Goal: Use online tool/utility

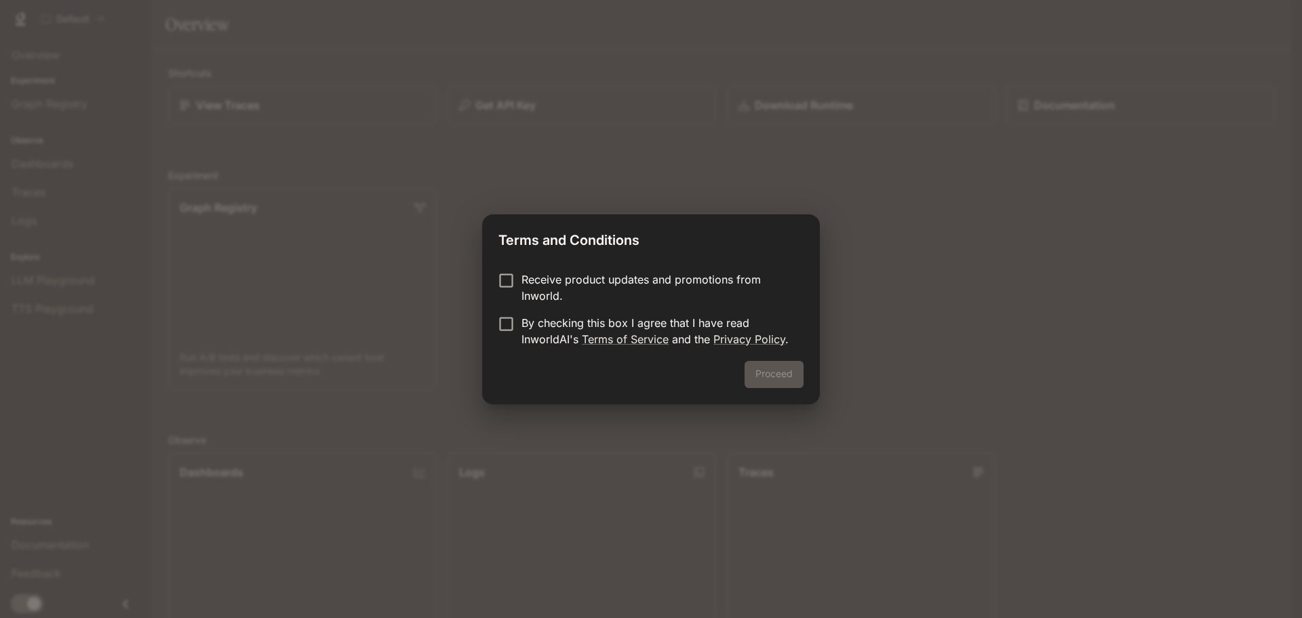
click at [658, 162] on div "Terms and Conditions Receive product updates and promotions from Inworld. By ch…" at bounding box center [651, 309] width 1302 height 618
click at [782, 375] on button "Proceed" at bounding box center [774, 374] width 59 height 27
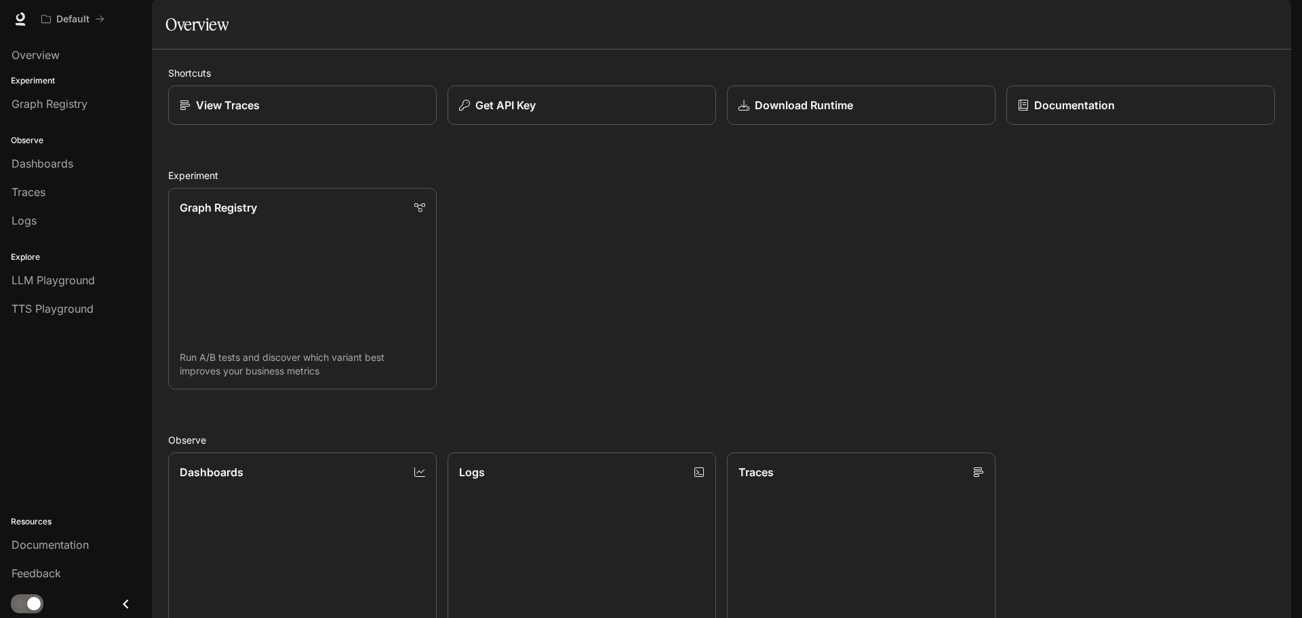
scroll to position [339, 0]
click at [71, 281] on span "LLM Playground" at bounding box center [53, 280] width 83 height 16
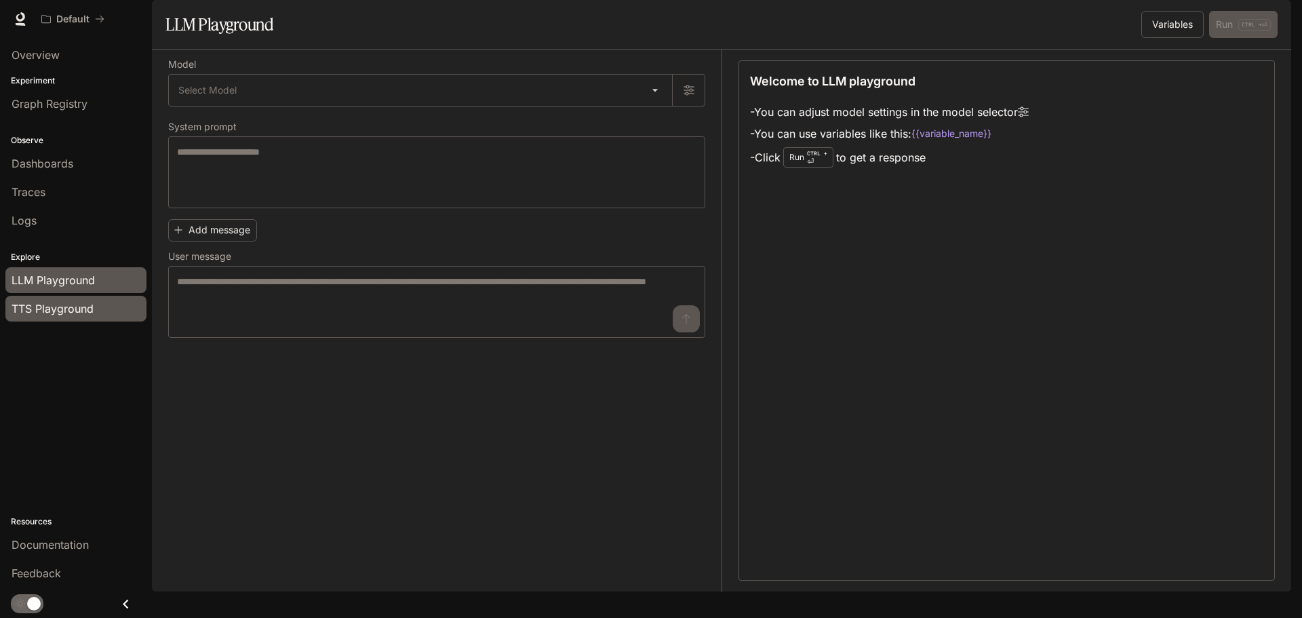
click at [66, 305] on span "TTS Playground" at bounding box center [53, 309] width 82 height 16
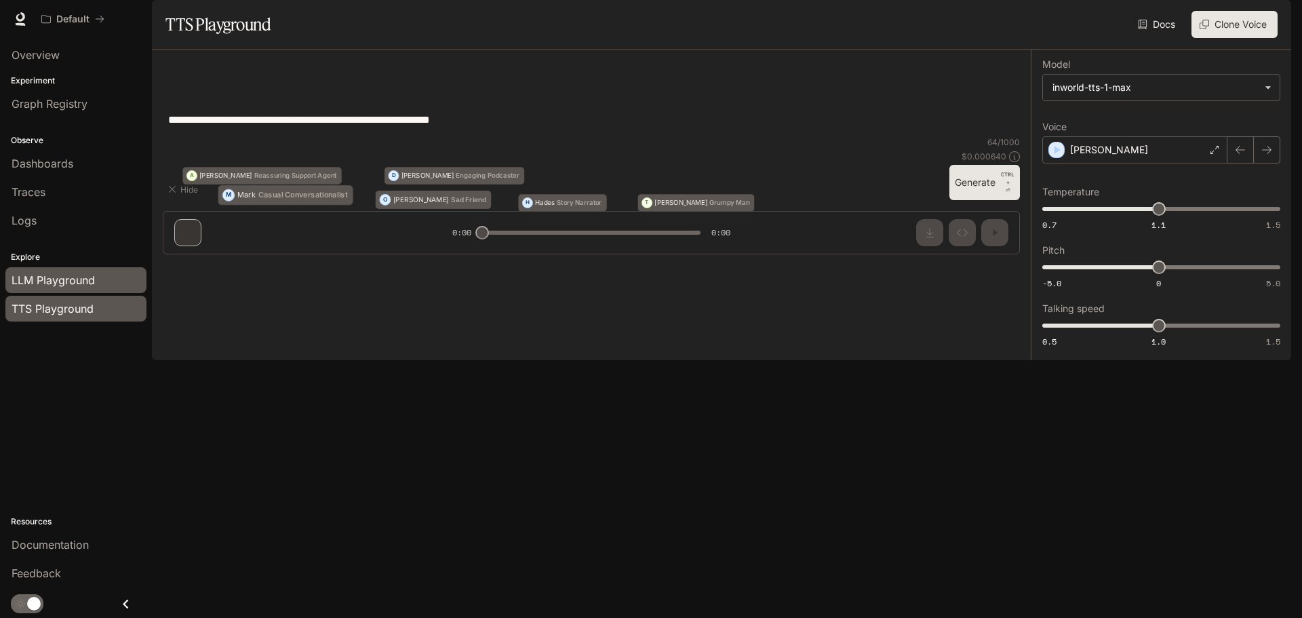
click at [53, 276] on span "LLM Playground" at bounding box center [53, 280] width 83 height 16
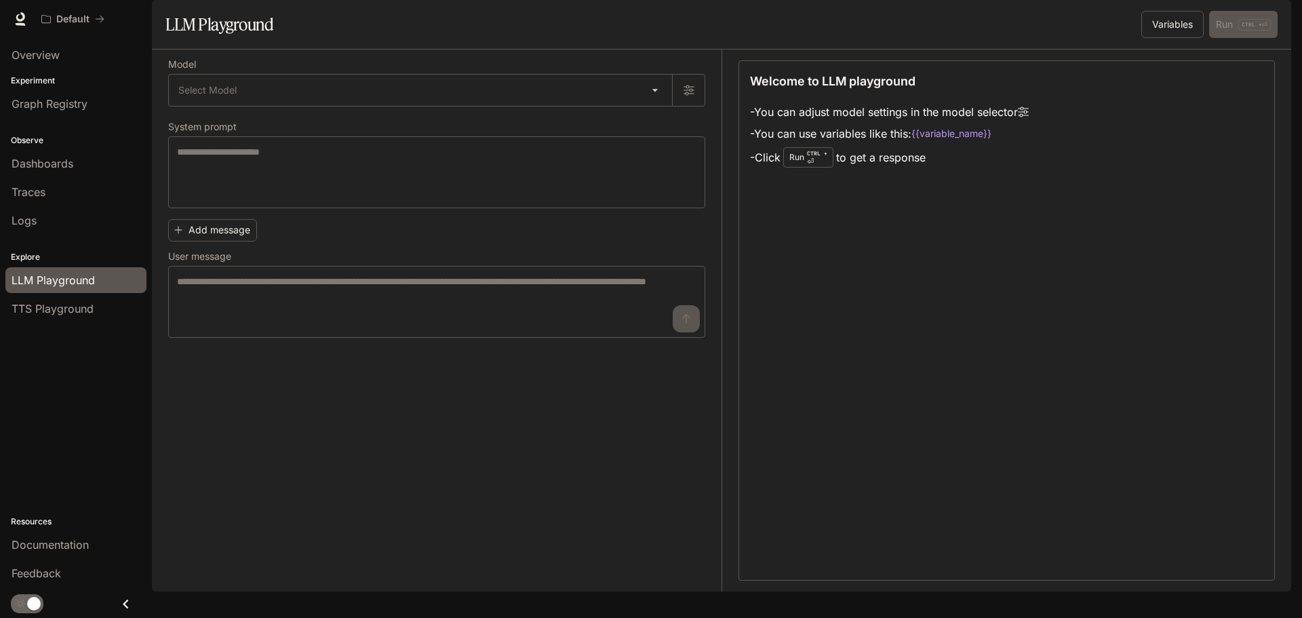
click at [338, 279] on div "Add message User message * ​" at bounding box center [436, 276] width 537 height 124
click at [53, 305] on span "TTS Playground" at bounding box center [53, 309] width 82 height 16
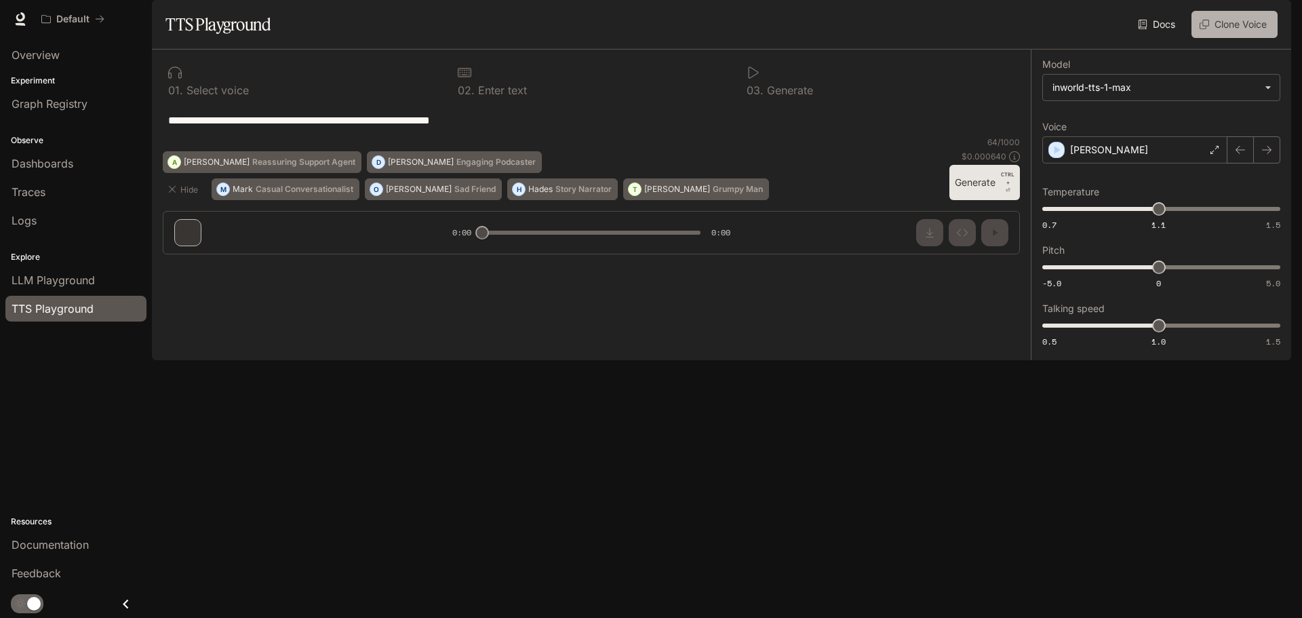
click at [1221, 38] on button "Clone Voice" at bounding box center [1235, 24] width 86 height 27
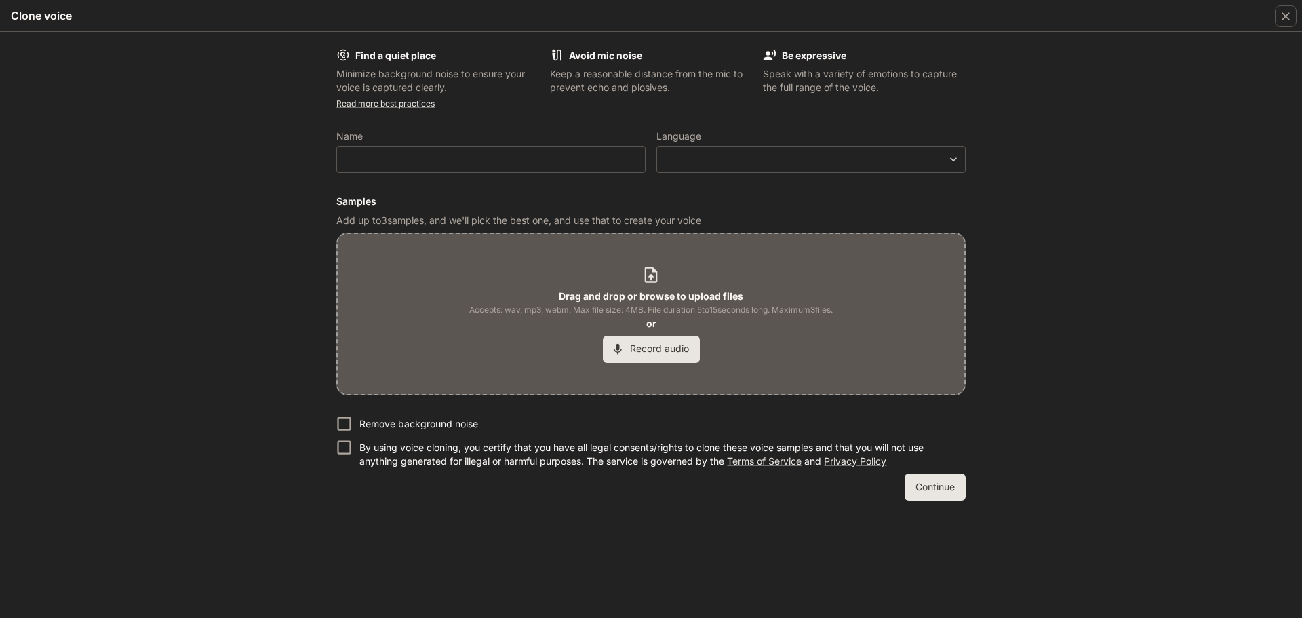
click at [225, 125] on div "Find a quiet place Minimize background noise to ensure your voice is captured c…" at bounding box center [651, 325] width 1302 height 586
click at [1280, 18] on icon "button" at bounding box center [1286, 16] width 14 height 14
